Goal: Information Seeking & Learning: Find contact information

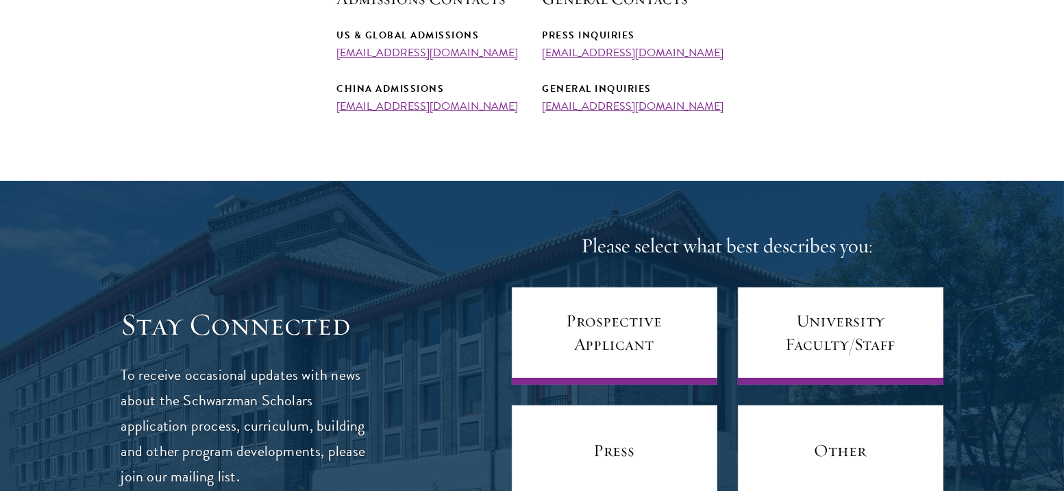
scroll to position [600, 0]
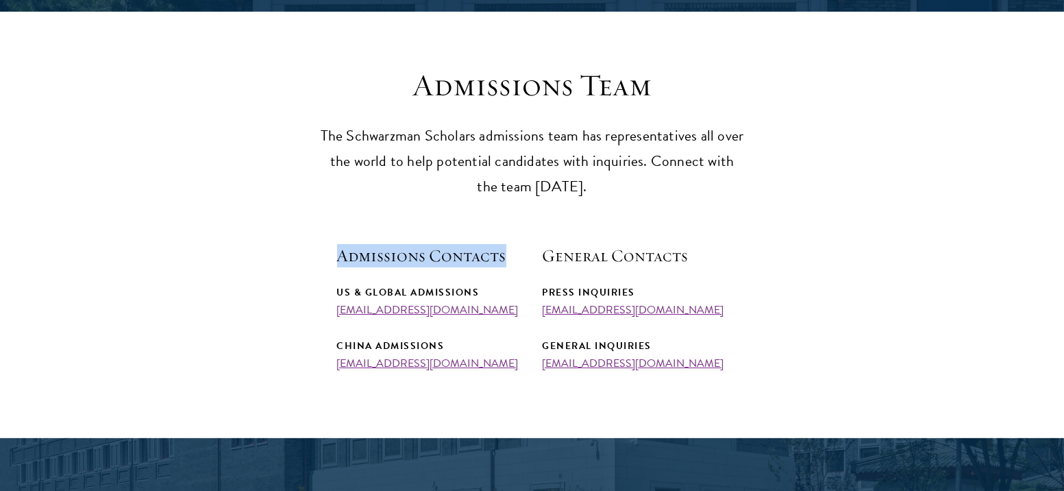
drag, startPoint x: 339, startPoint y: 249, endPoint x: 505, endPoint y: 249, distance: 165.9
click at [505, 249] on h5 "Admissions Contacts" at bounding box center [429, 255] width 185 height 23
drag, startPoint x: 505, startPoint y: 249, endPoint x: 337, endPoint y: 249, distance: 168.6
click at [337, 249] on h5 "Admissions Contacts" at bounding box center [429, 255] width 185 height 23
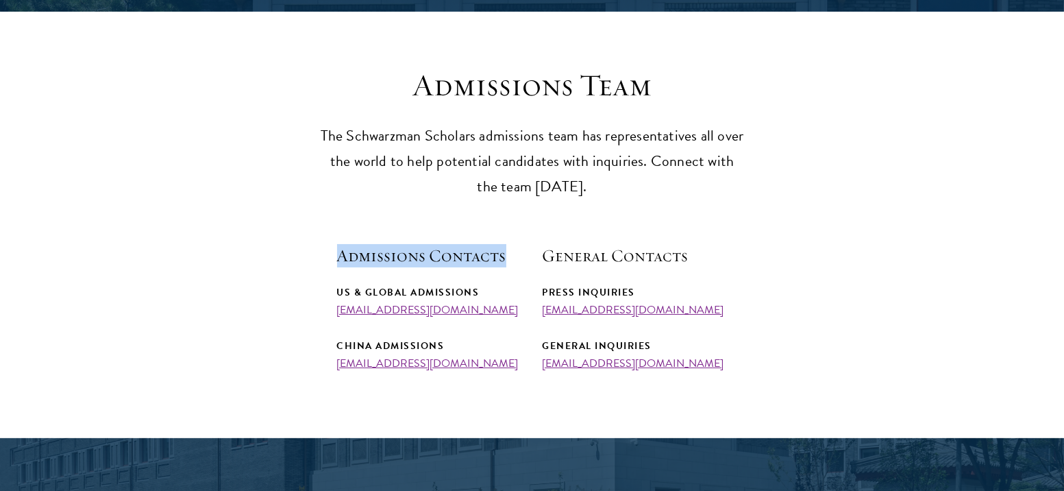
click at [337, 248] on h5 "Admissions Contacts" at bounding box center [429, 255] width 185 height 23
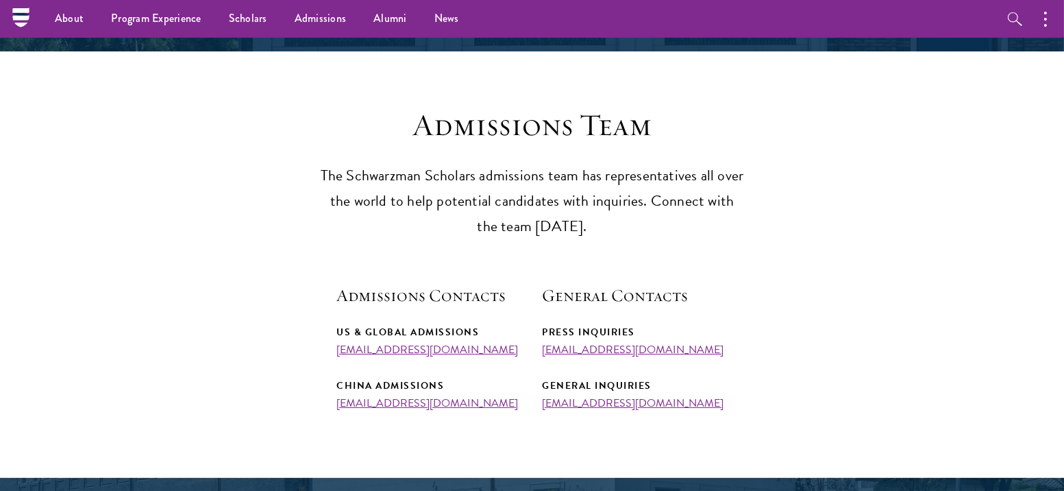
scroll to position [297, 0]
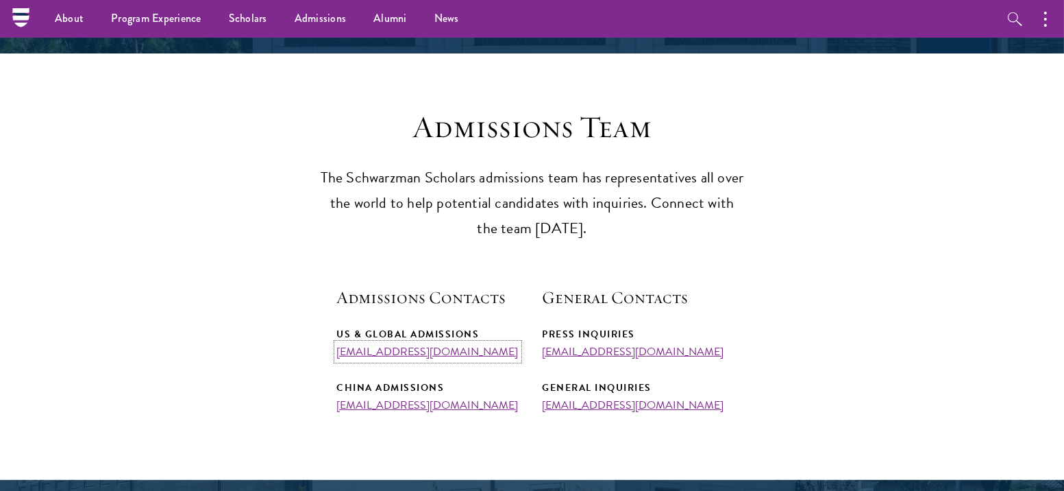
click at [385, 348] on link "[EMAIL_ADDRESS][DOMAIN_NAME]" at bounding box center [428, 351] width 182 height 16
drag, startPoint x: 318, startPoint y: 349, endPoint x: 497, endPoint y: 345, distance: 178.9
click at [497, 345] on section "Admissions Team The Schwarzman Scholars admissions team has representatives all…" at bounding box center [532, 259] width 1064 height 303
copy link "[EMAIL_ADDRESS][DOMAIN_NAME]"
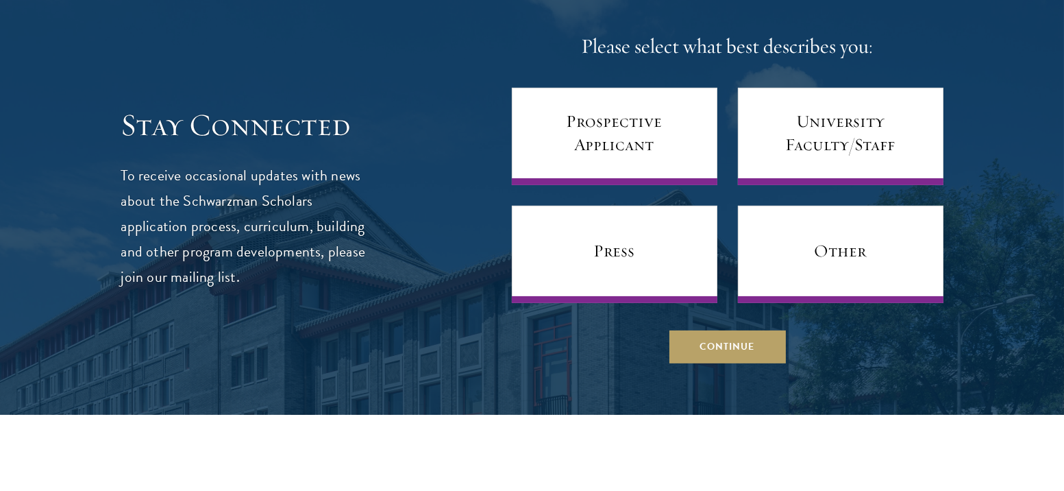
scroll to position [1047, 0]
